Goal: Navigation & Orientation: Understand site structure

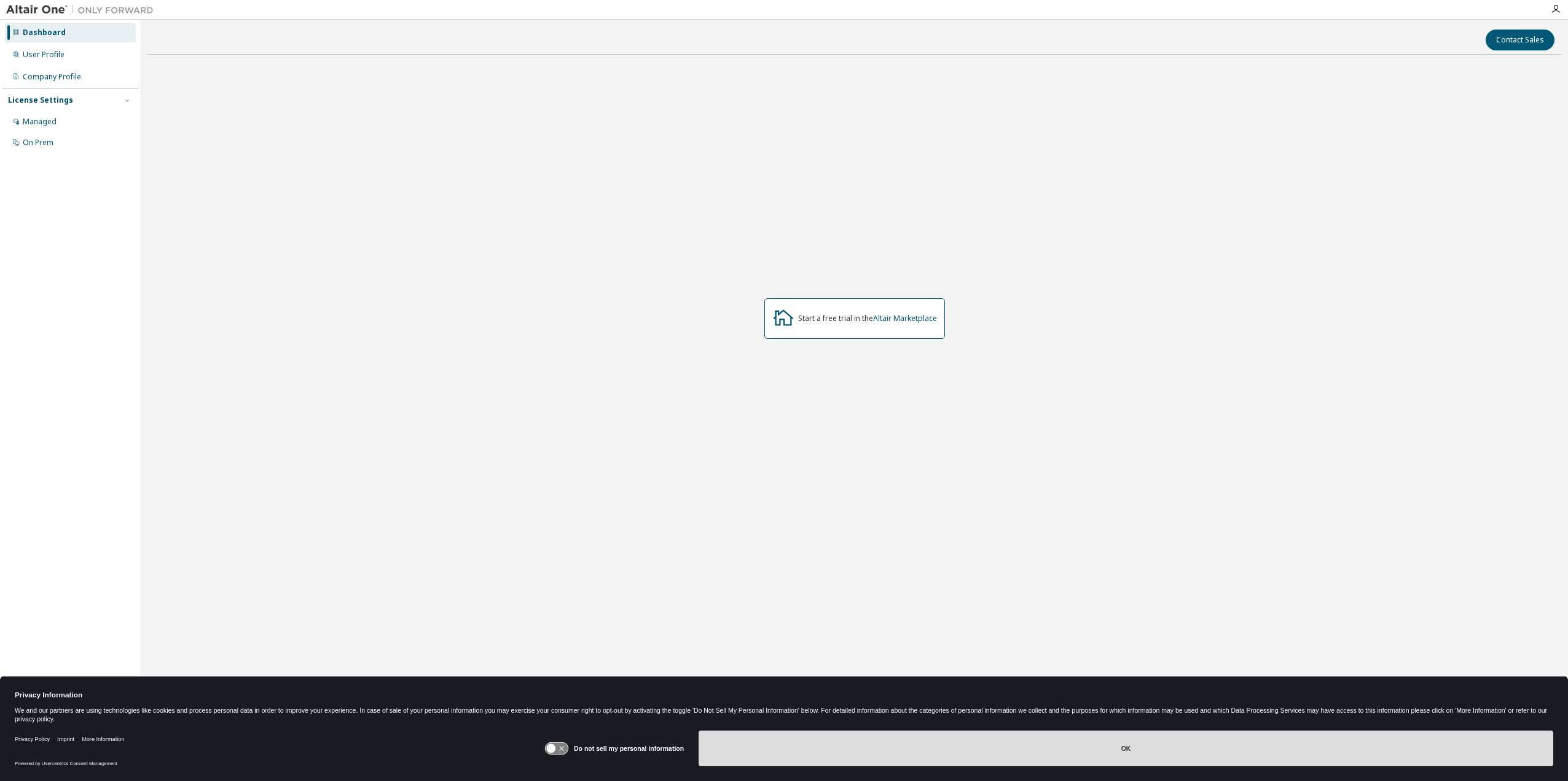
click at [1152, 753] on button "OK" at bounding box center [1126, 748] width 855 height 36
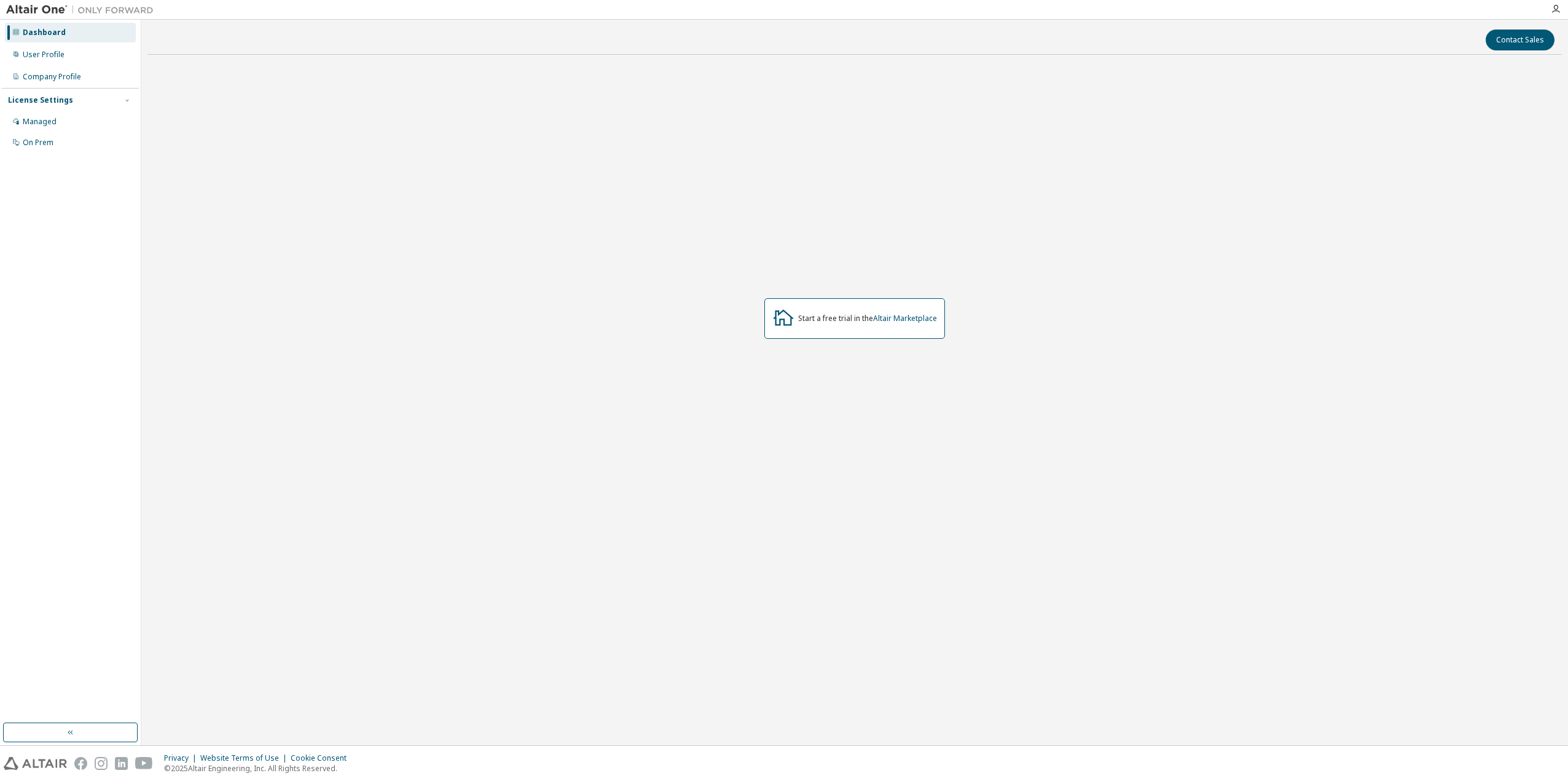
click at [224, 196] on div "Start a free trial in the Altair Marketplace" at bounding box center [855, 318] width 1414 height 507
click at [49, 121] on div "Managed" at bounding box center [40, 122] width 34 height 10
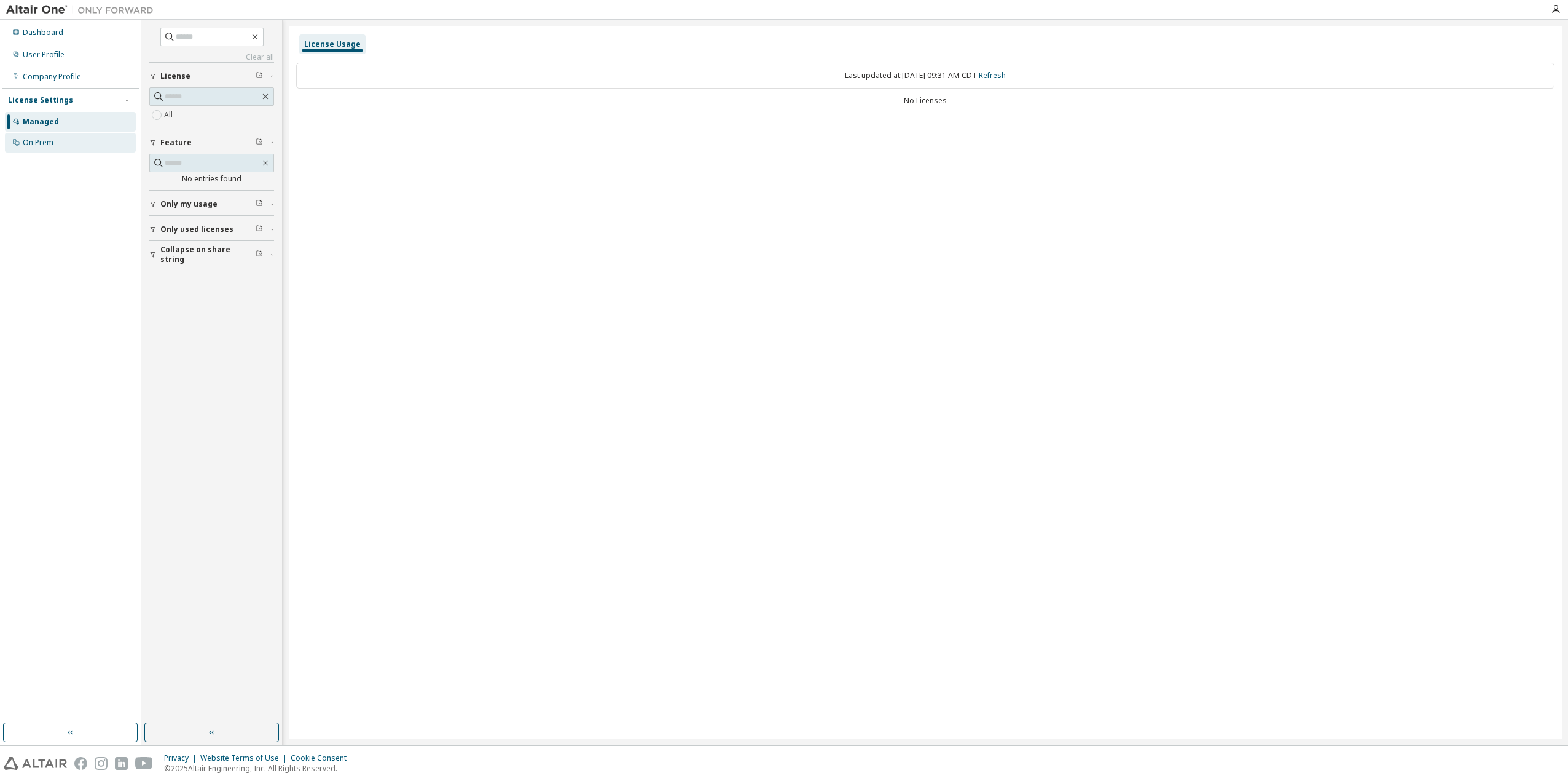
click at [28, 142] on div "On Prem" at bounding box center [38, 143] width 31 height 10
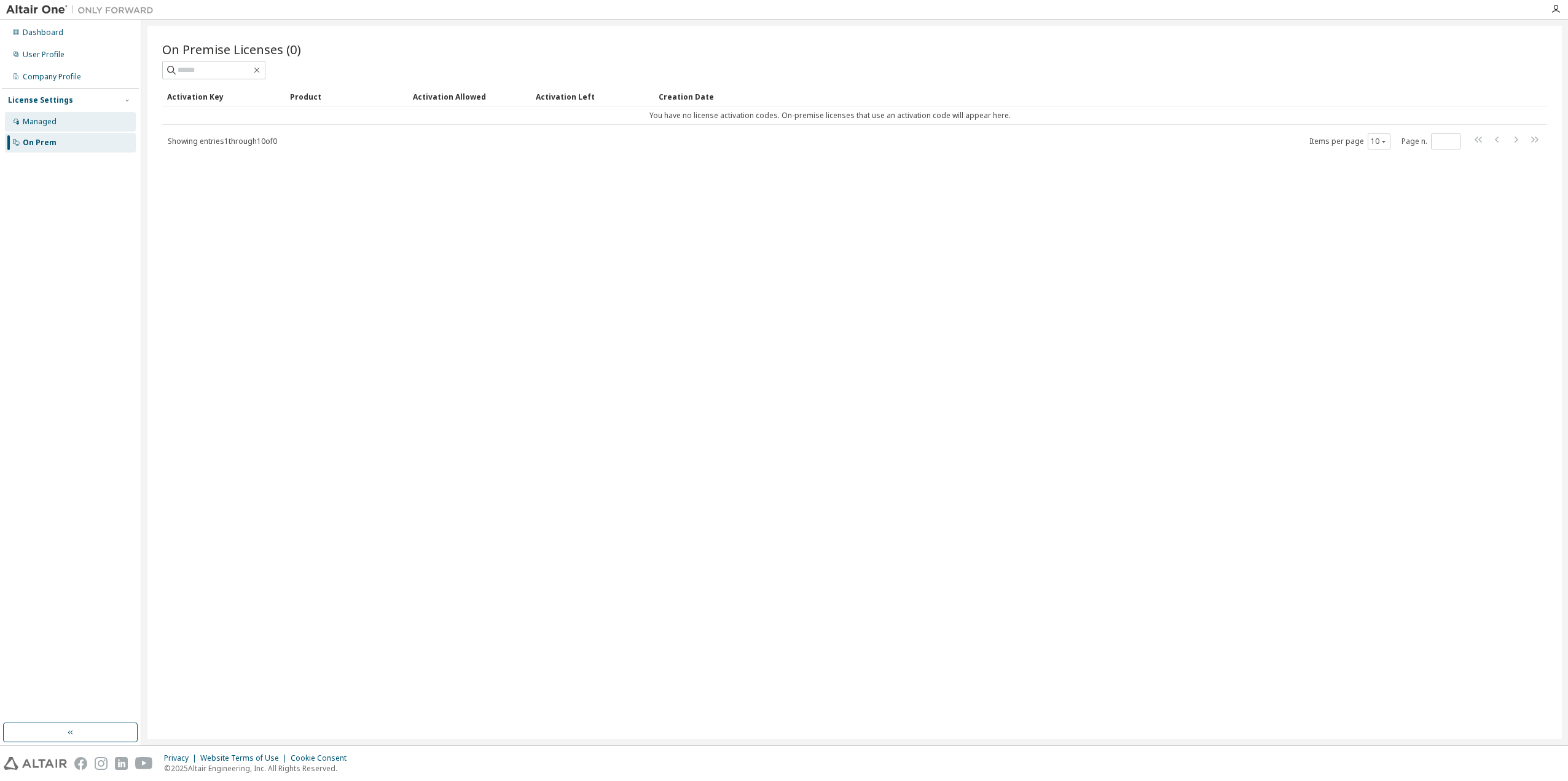
click at [41, 123] on div "Managed" at bounding box center [40, 122] width 34 height 10
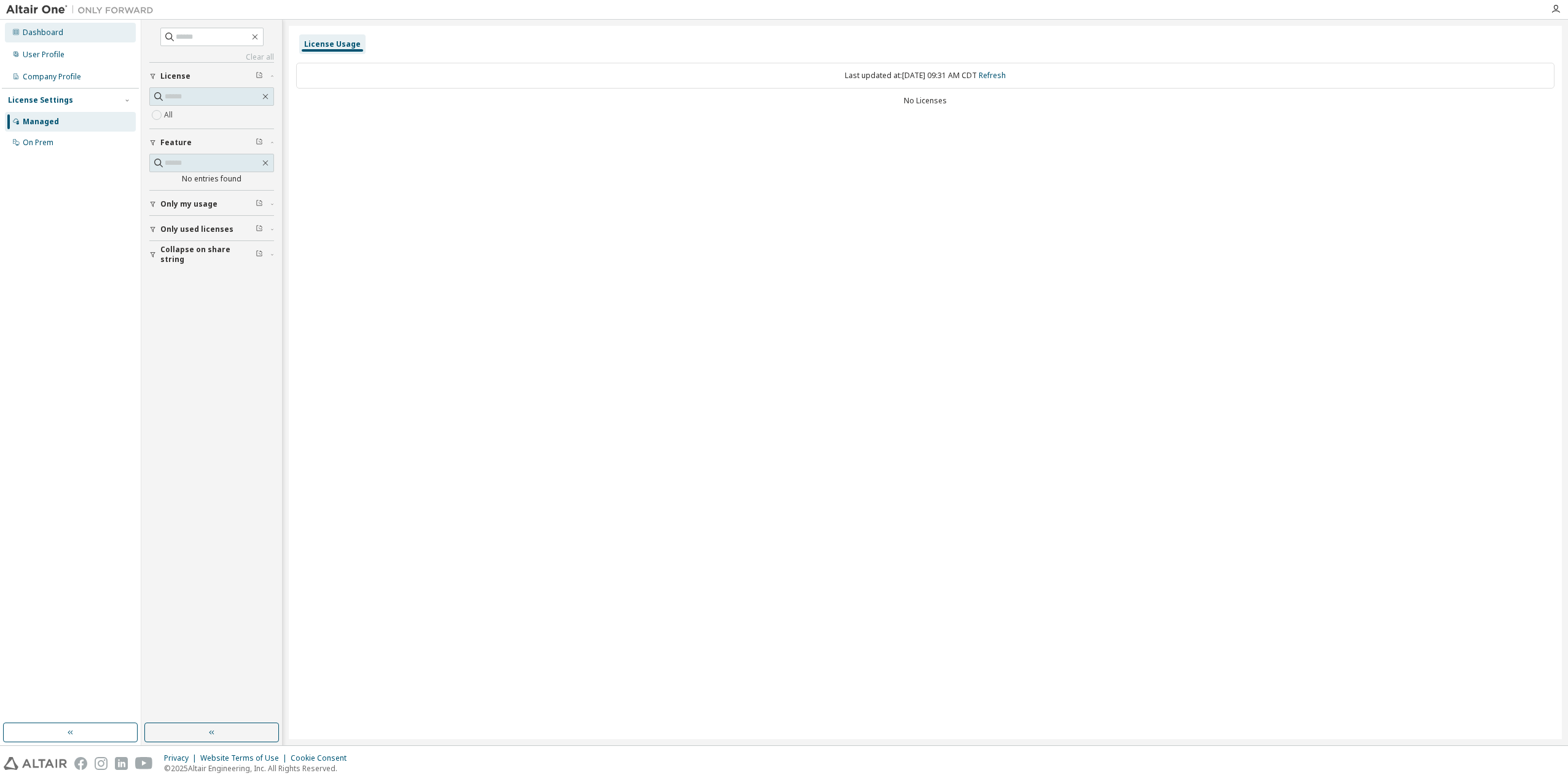
click at [42, 33] on div "Dashboard" at bounding box center [43, 33] width 41 height 10
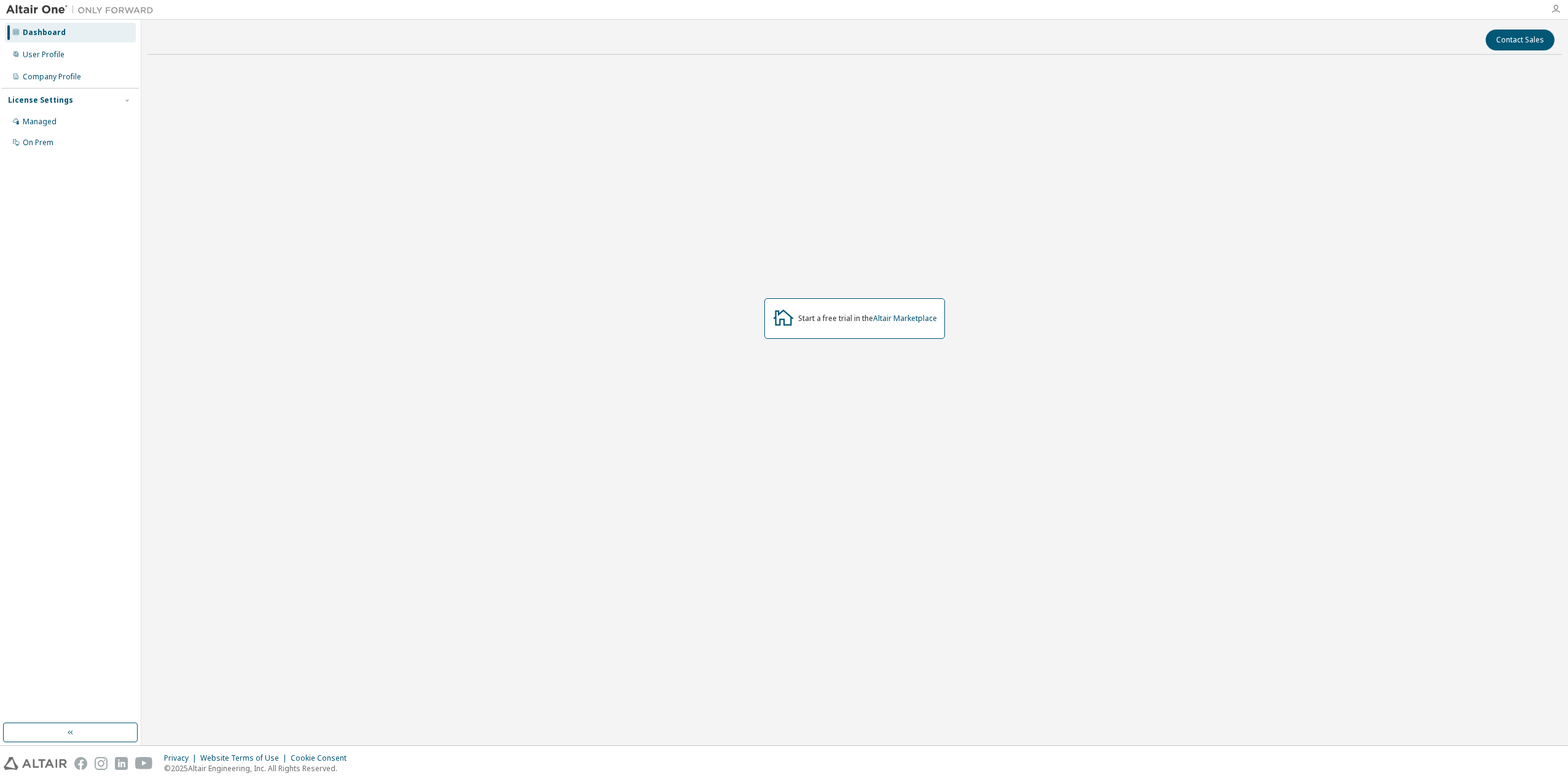
click at [1553, 14] on icon "button" at bounding box center [1555, 9] width 10 height 10
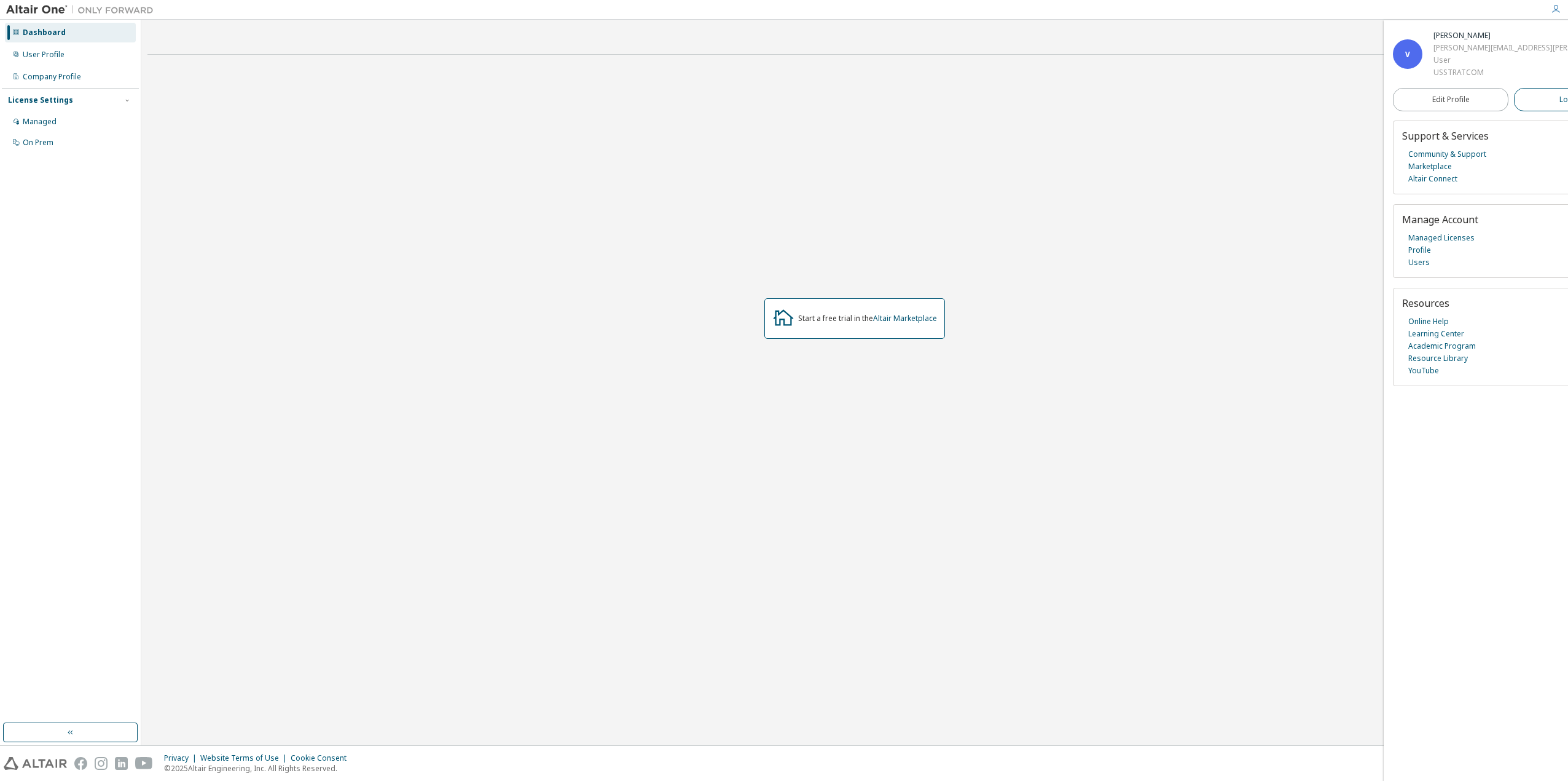
click at [1514, 104] on button "Logout" at bounding box center [1572, 99] width 116 height 23
